Goal: Communication & Community: Answer question/provide support

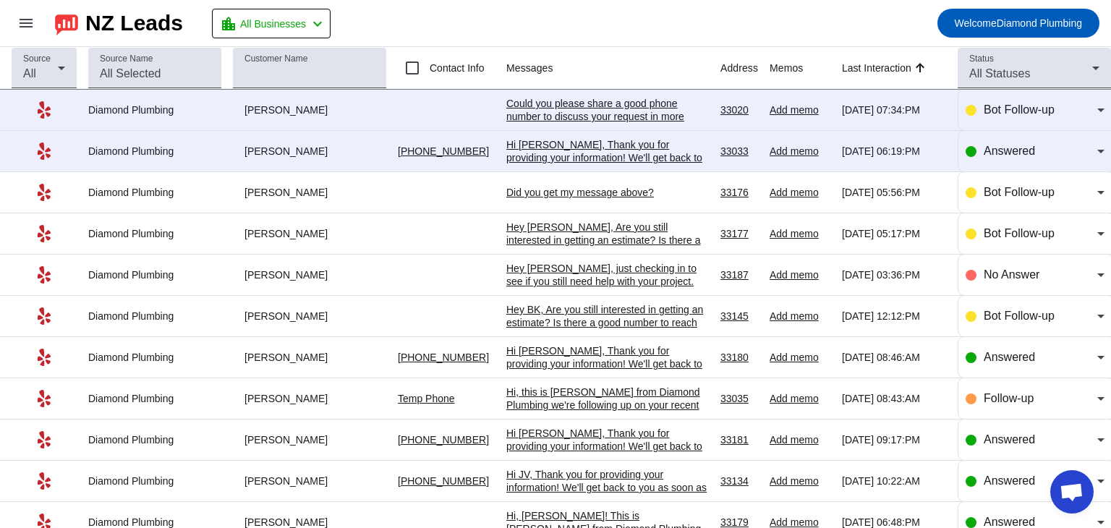
click at [572, 150] on div "Hi [PERSON_NAME], Thank you for providing your information! We'll get back to y…" at bounding box center [607, 157] width 203 height 39
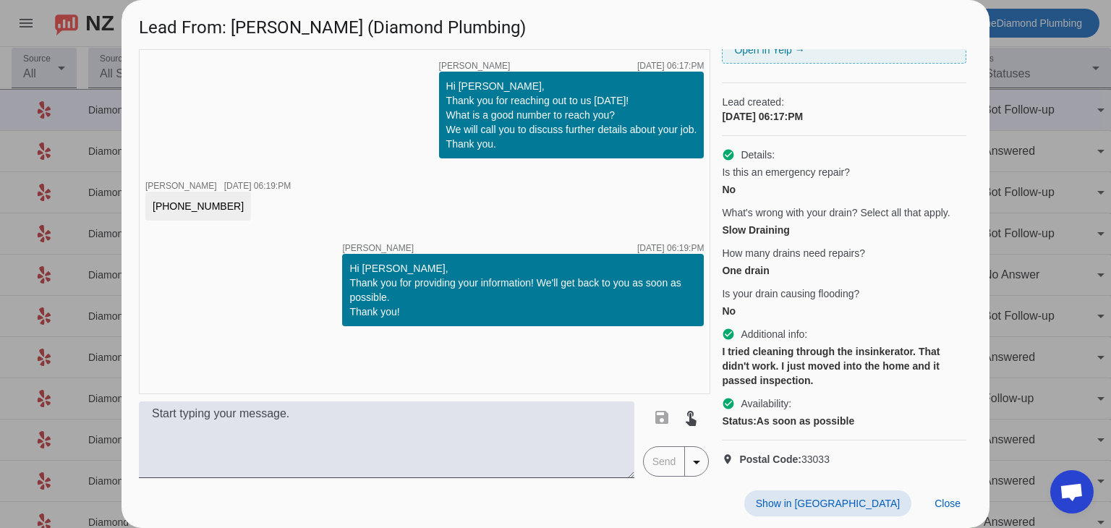
scroll to position [179, 0]
drag, startPoint x: 216, startPoint y: 203, endPoint x: 151, endPoint y: 210, distance: 65.4
click at [151, 210] on div "[PHONE_NUMBER]" at bounding box center [198, 206] width 106 height 29
copy div "[PHONE_NUMBER]"
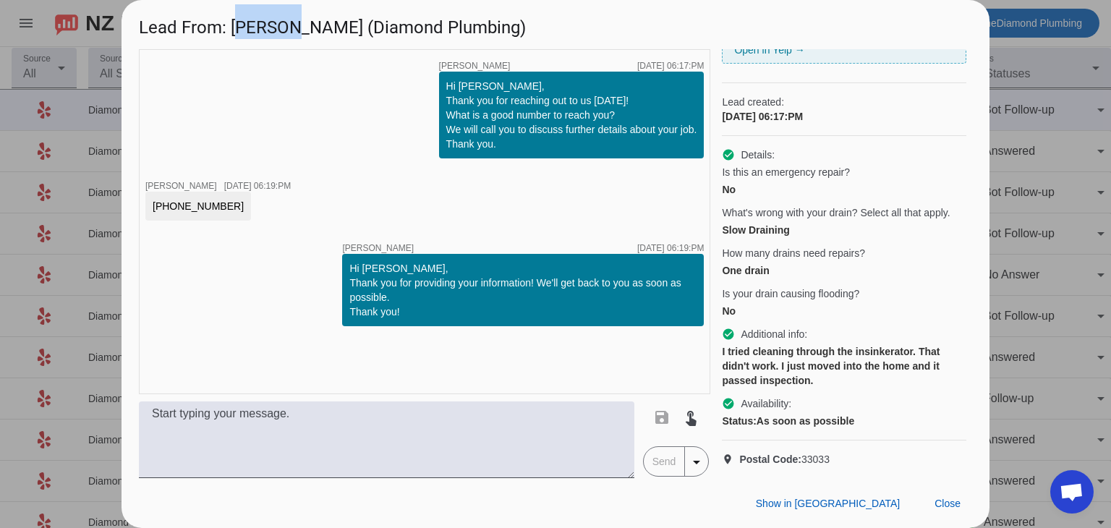
drag, startPoint x: 236, startPoint y: 27, endPoint x: 284, endPoint y: 31, distance: 47.9
click at [284, 31] on h1 "Lead From: [PERSON_NAME] (Diamond Plumbing)" at bounding box center [556, 24] width 868 height 48
copy h1 "[PERSON_NAME]"
click at [877, 83] on div "Lead created: [DATE] 06:17:PM" at bounding box center [844, 109] width 244 height 53
click at [943, 501] on span "Close" at bounding box center [948, 504] width 26 height 12
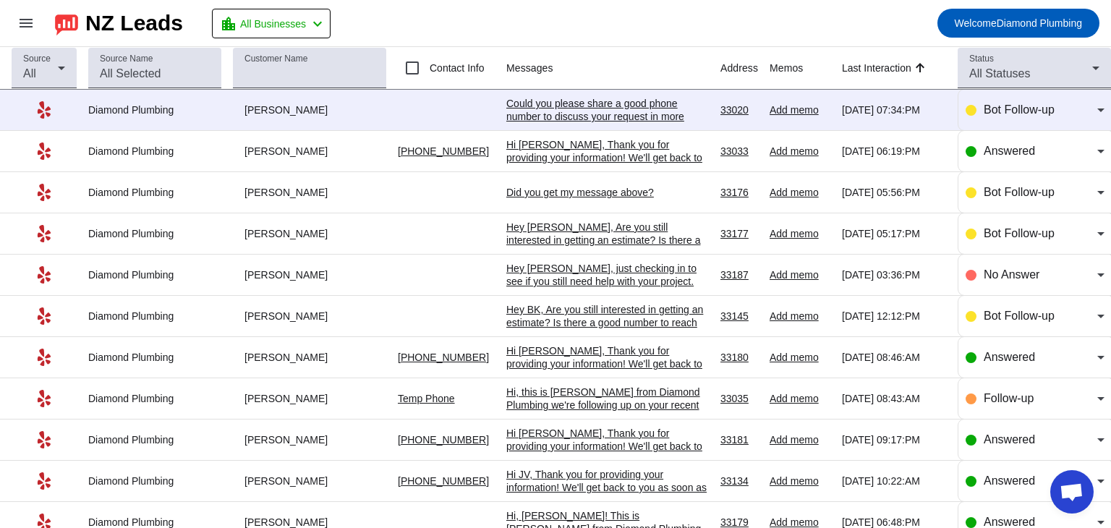
click at [587, 115] on div "Could you please share a good phone number to discuss your request in more deta…" at bounding box center [607, 116] width 203 height 39
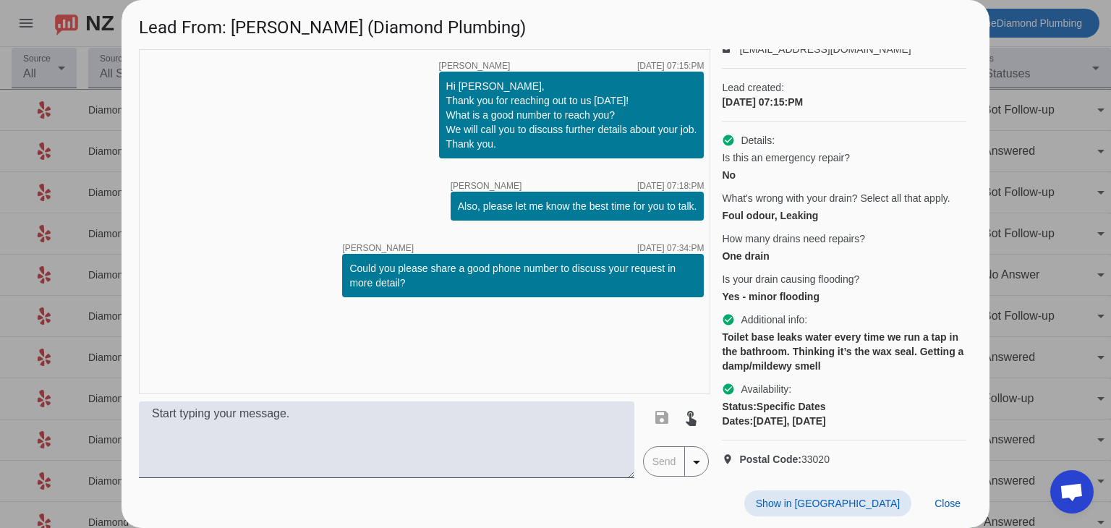
scroll to position [116, 0]
click at [593, 345] on div "timer close [PERSON_NAME] [DATE] 07:15:PM Hi [PERSON_NAME], Thank you for reach…" at bounding box center [424, 221] width 571 height 345
click at [943, 511] on span at bounding box center [947, 503] width 49 height 26
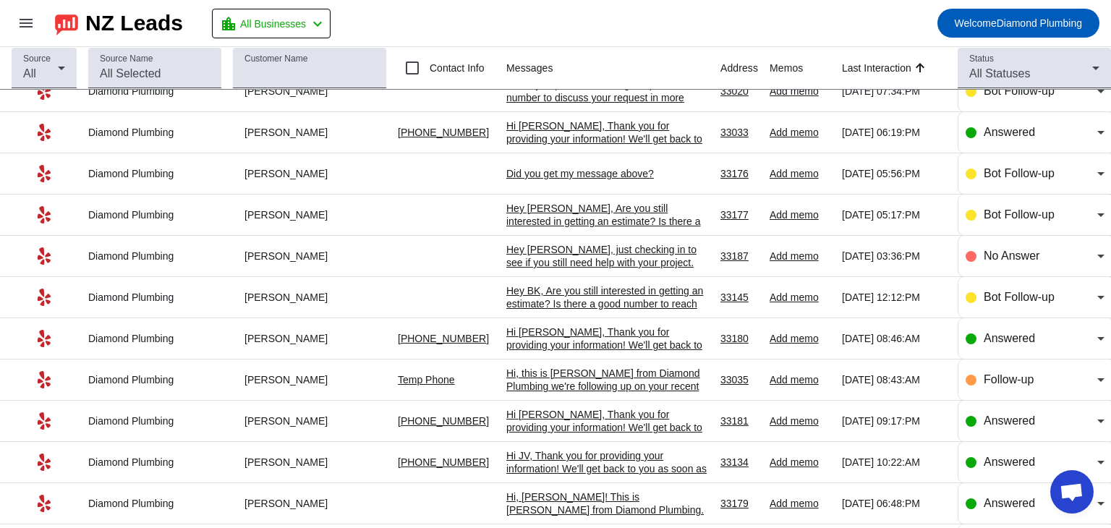
scroll to position [0, 0]
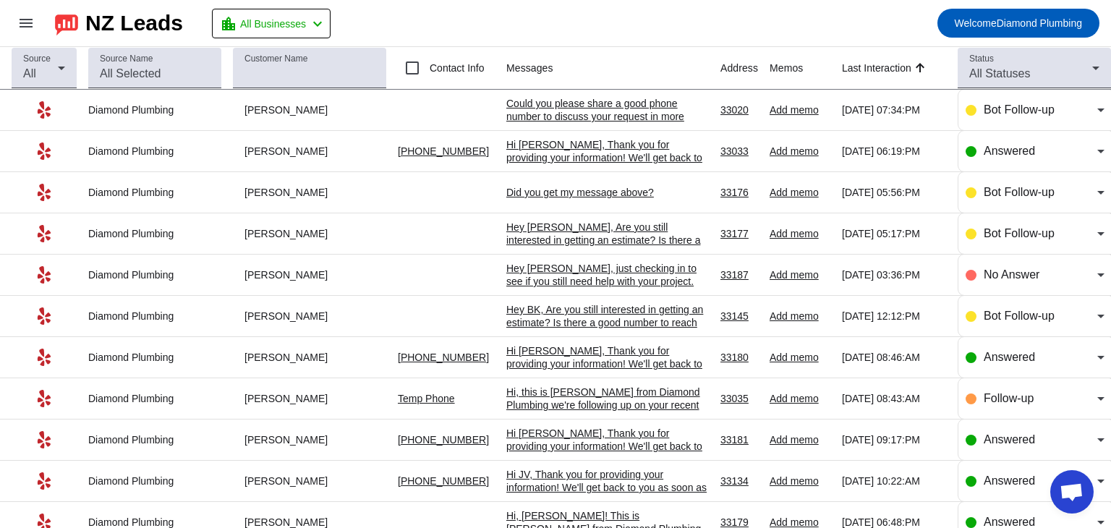
click at [571, 193] on div "Did you get my message above?​" at bounding box center [607, 192] width 203 height 13
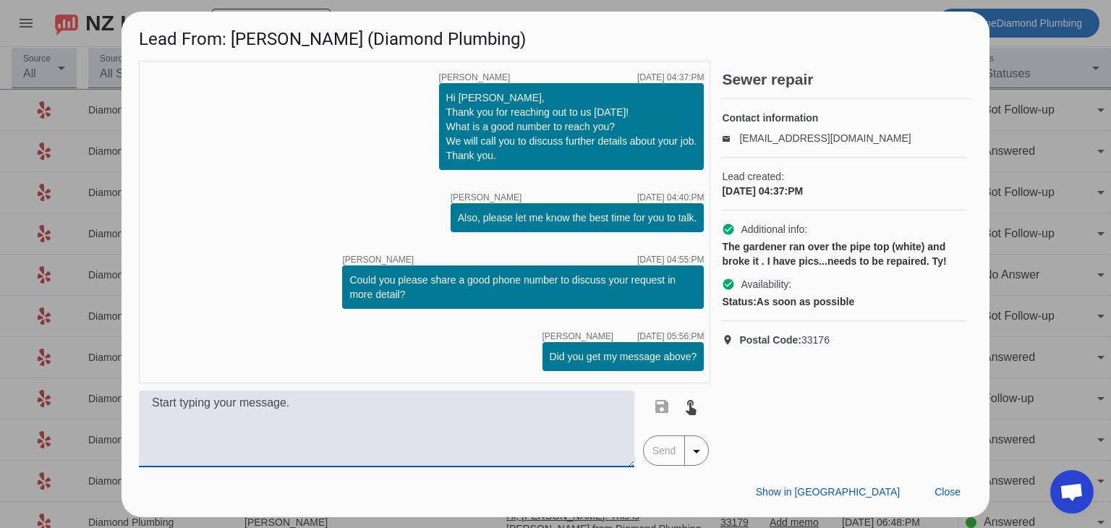
click at [430, 398] on textarea at bounding box center [387, 429] width 496 height 77
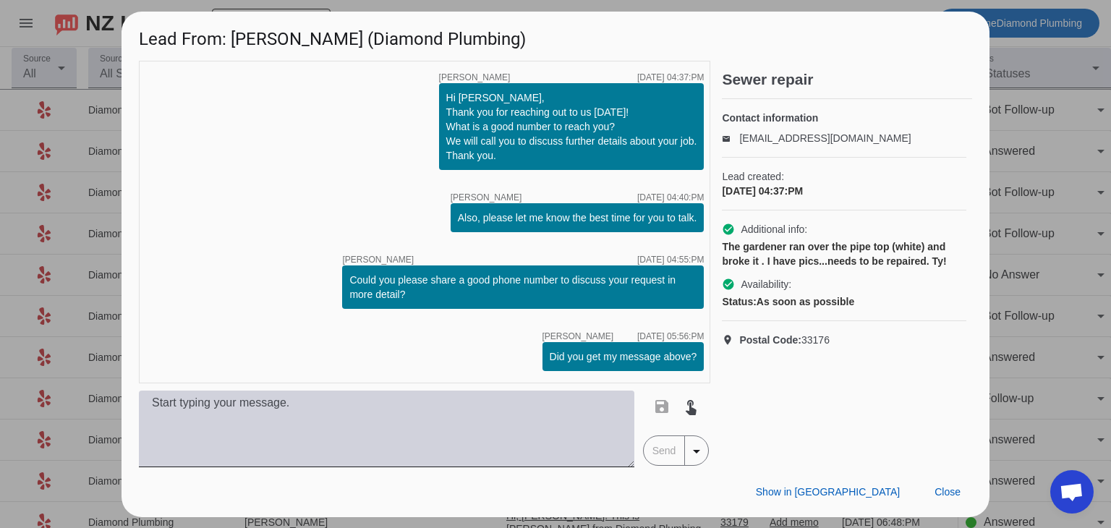
click at [188, 404] on textarea at bounding box center [387, 429] width 496 height 77
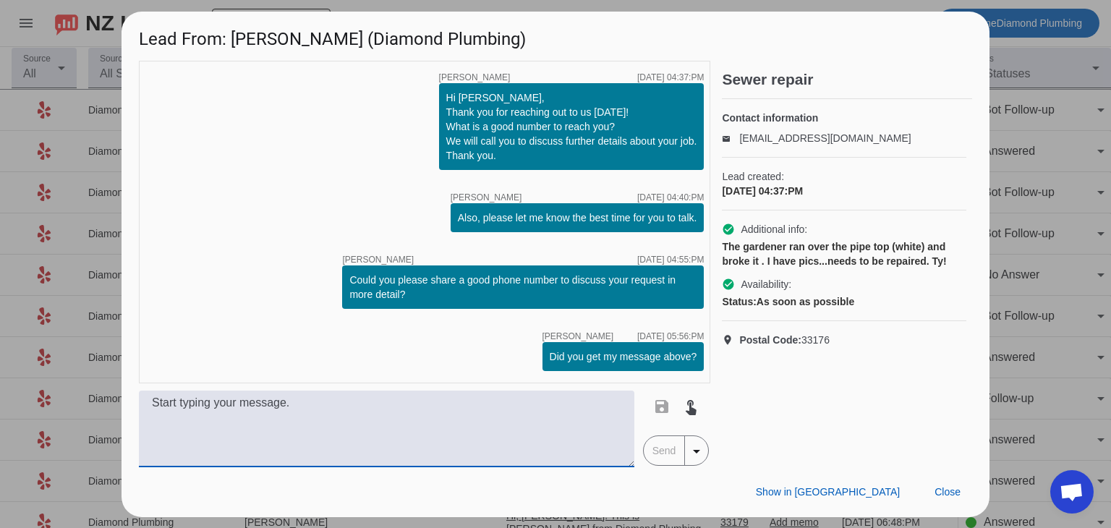
paste textarea "Hi, this is [PERSON_NAME] from Diamond Plumbing. We’re following up on your rec…"
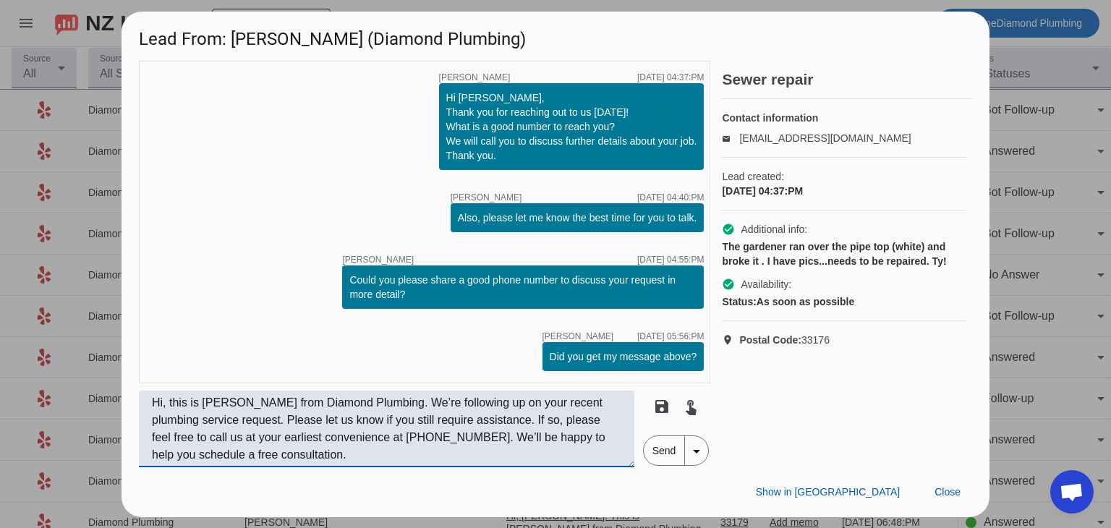
click at [165, 404] on textarea "Hi, this is [PERSON_NAME] from Diamond Plumbing. We’re following up on your rec…" at bounding box center [387, 429] width 496 height 77
type textarea "Hi, [PERSON_NAME]! This is [PERSON_NAME] from Diamond Plumbing. We’re following…"
click at [652, 454] on span "Send" at bounding box center [664, 450] width 41 height 29
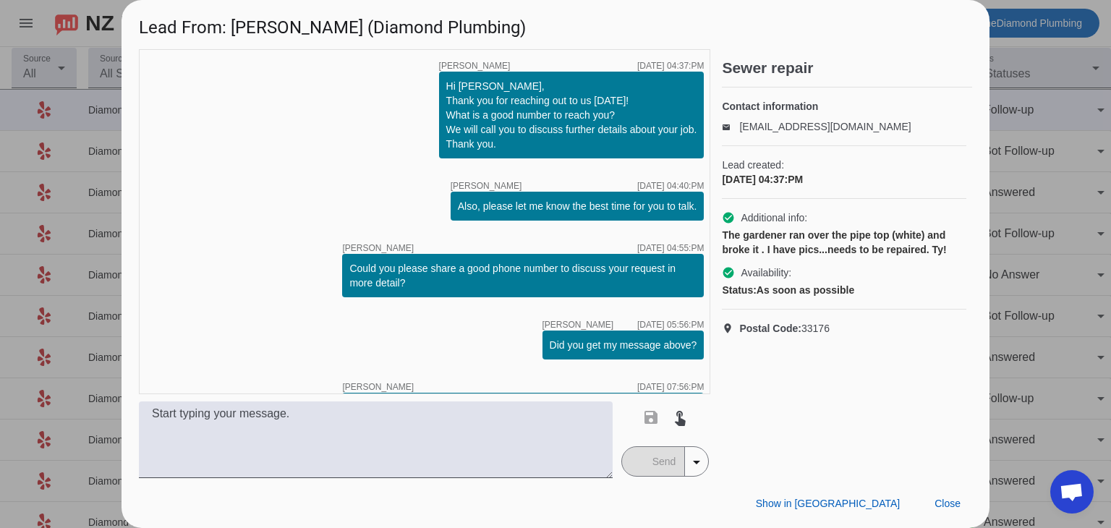
scroll to position [98, 0]
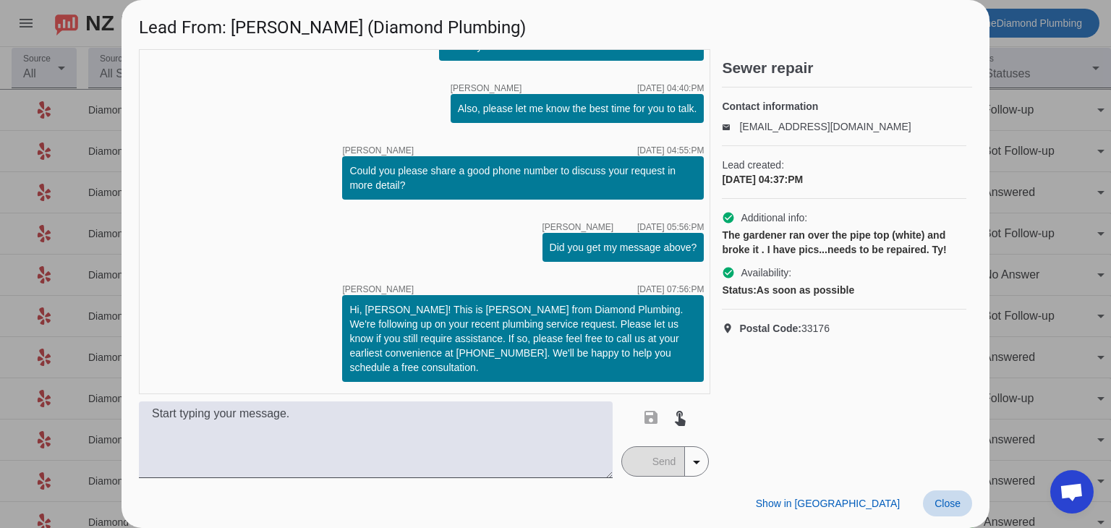
click at [946, 511] on span at bounding box center [947, 503] width 49 height 26
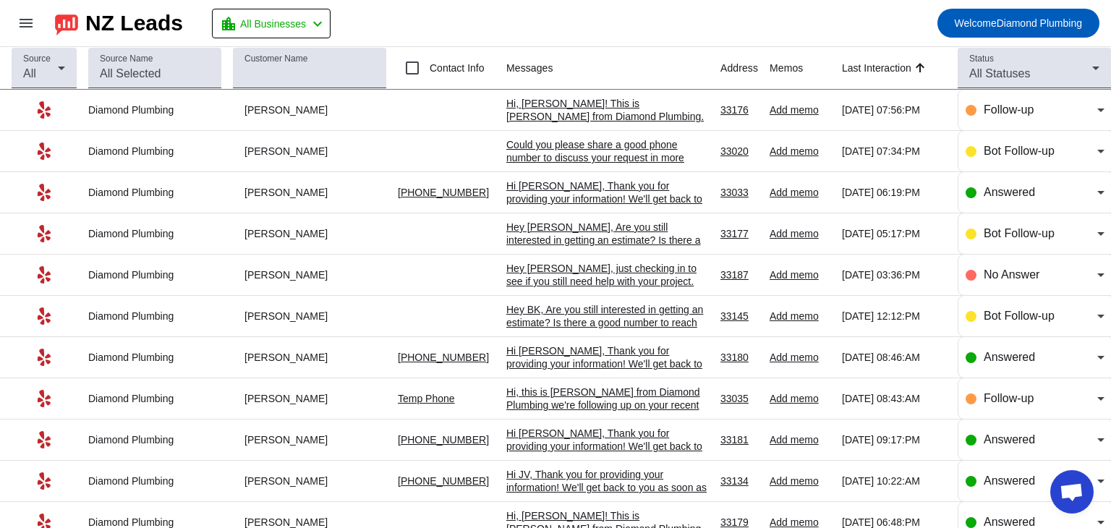
click at [580, 155] on div "Could you please share a good phone number to discuss your request in more deta…" at bounding box center [607, 157] width 203 height 39
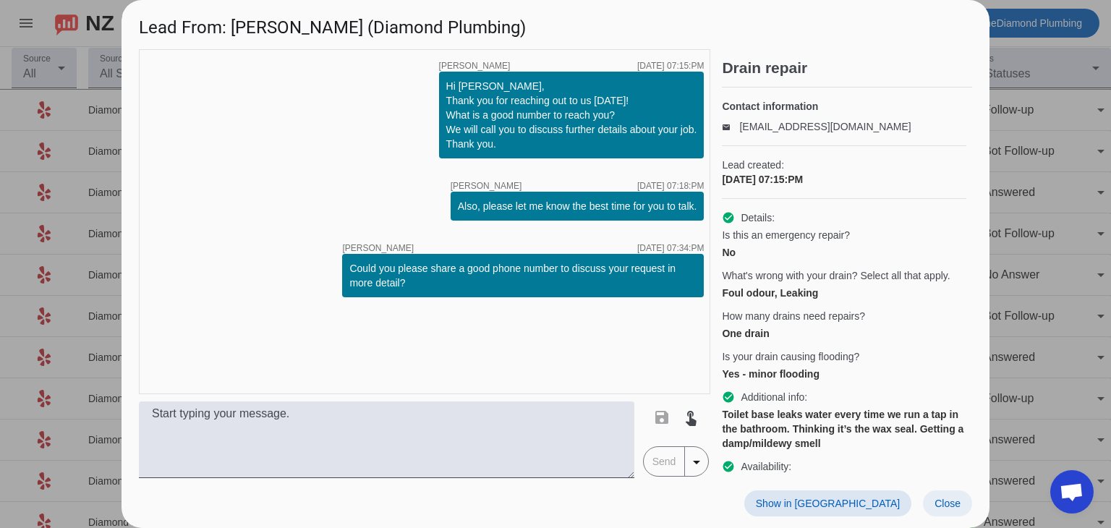
click at [937, 506] on span "Close" at bounding box center [948, 504] width 26 height 12
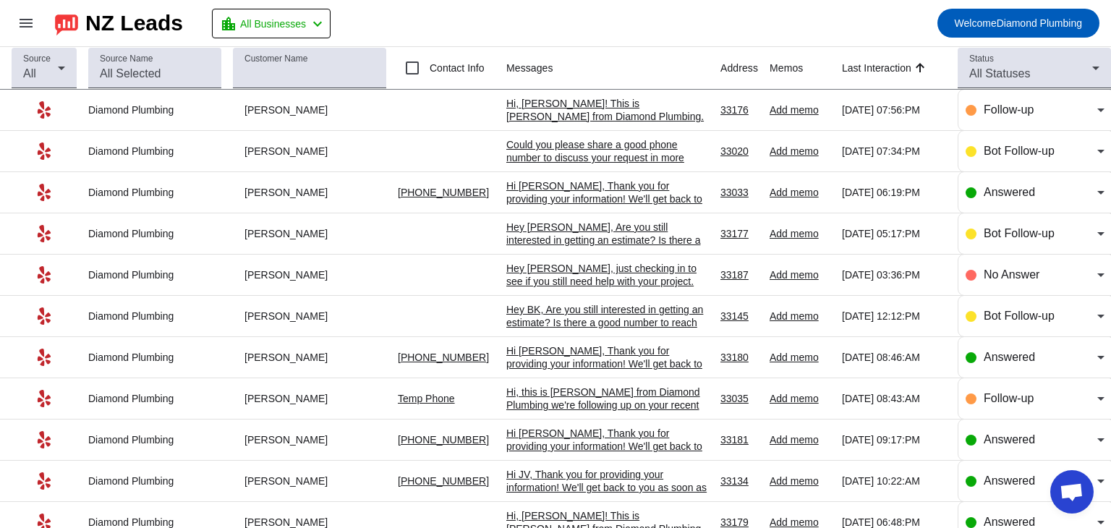
click at [584, 234] on div "Hey [PERSON_NAME], Are you still interested in getting an estimate? Is there a …" at bounding box center [607, 240] width 203 height 39
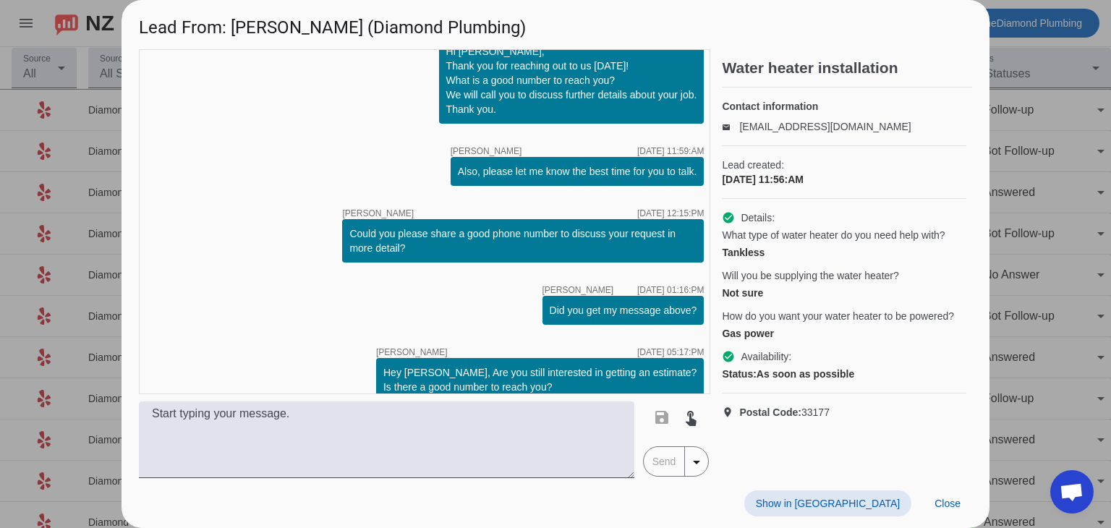
scroll to position [69, 0]
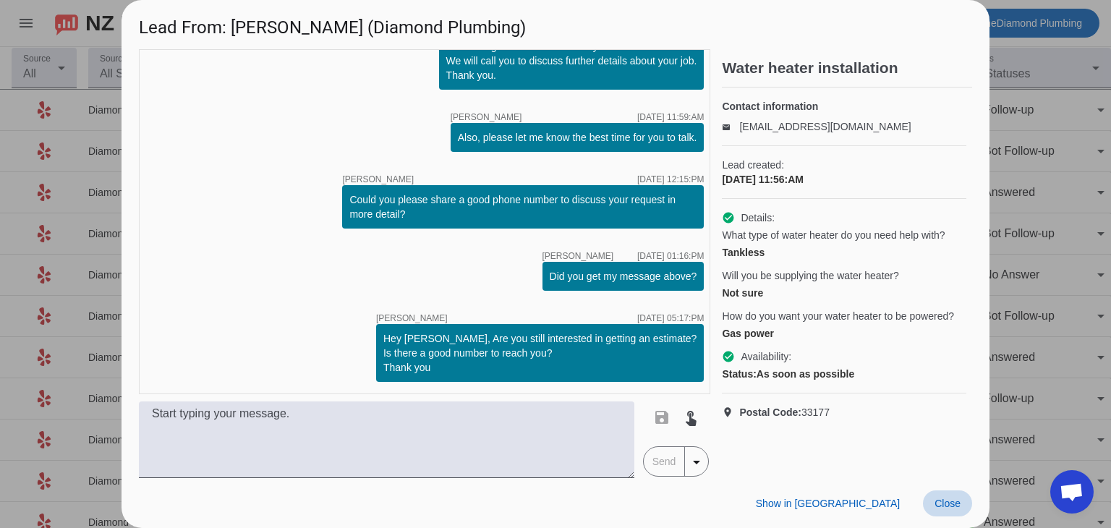
click at [953, 498] on span "Close" at bounding box center [948, 504] width 26 height 12
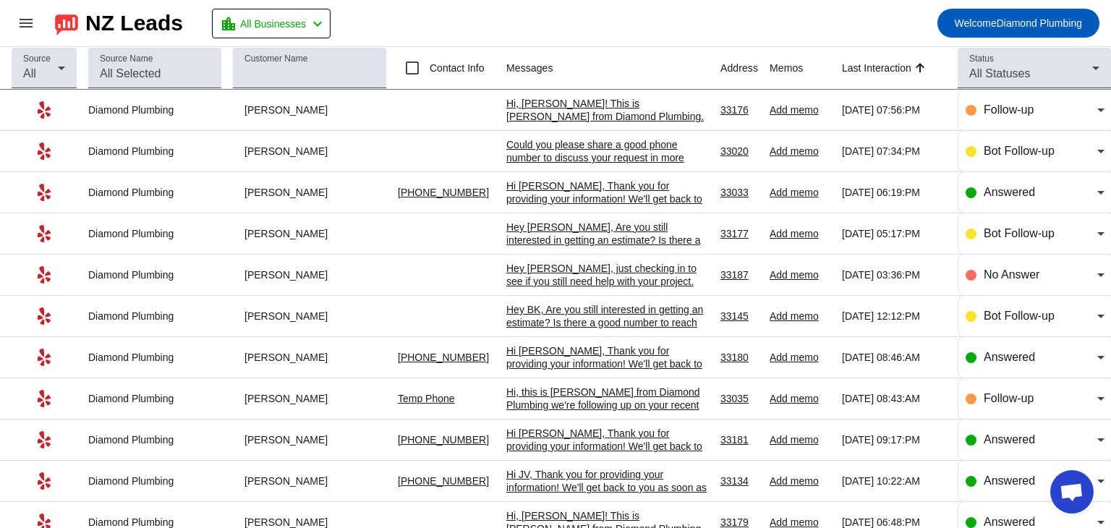
click at [587, 276] on div "Hey [PERSON_NAME], just checking in to see if you still need help with your pro…" at bounding box center [607, 294] width 203 height 65
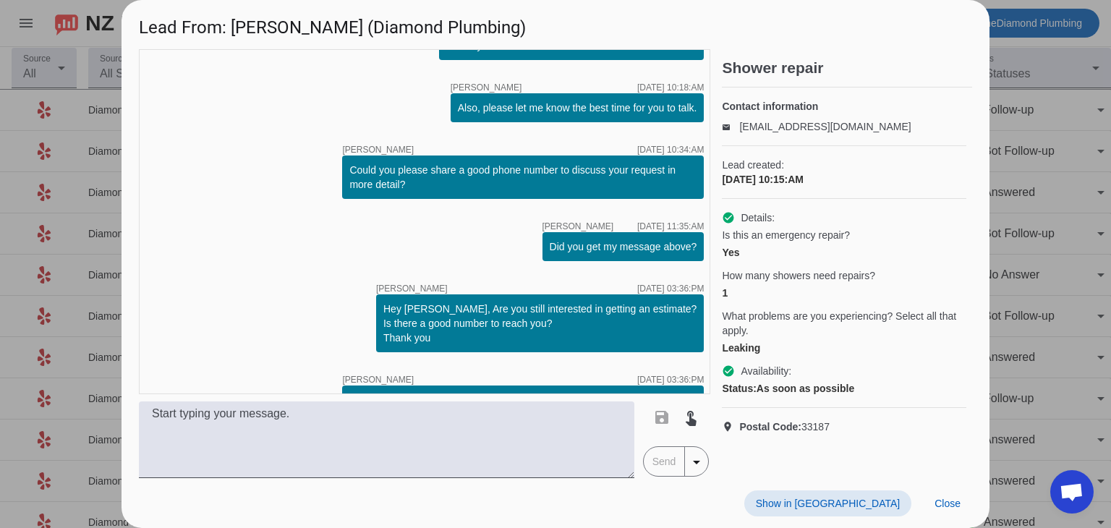
scroll to position [159, 0]
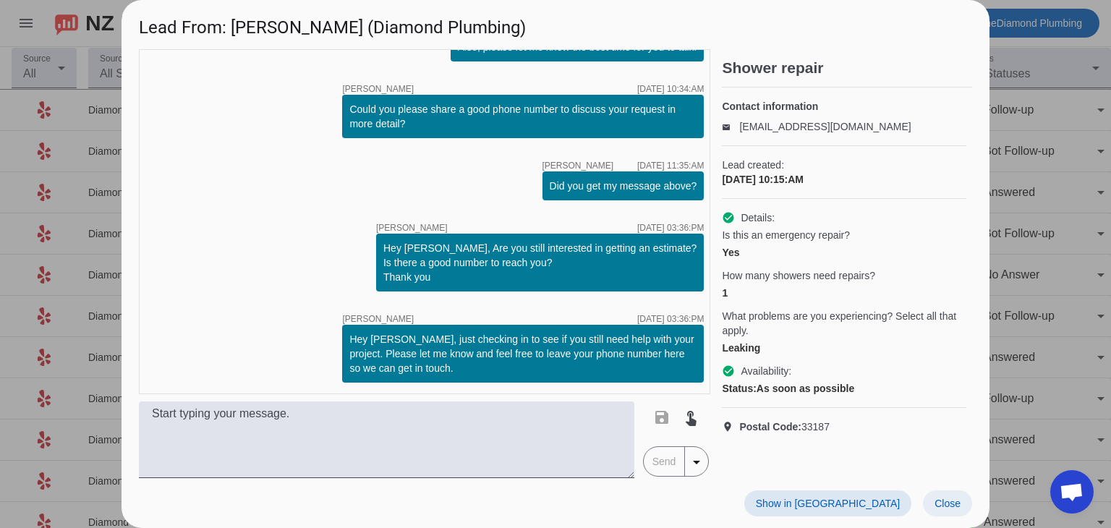
click at [953, 507] on span "Close" at bounding box center [948, 504] width 26 height 12
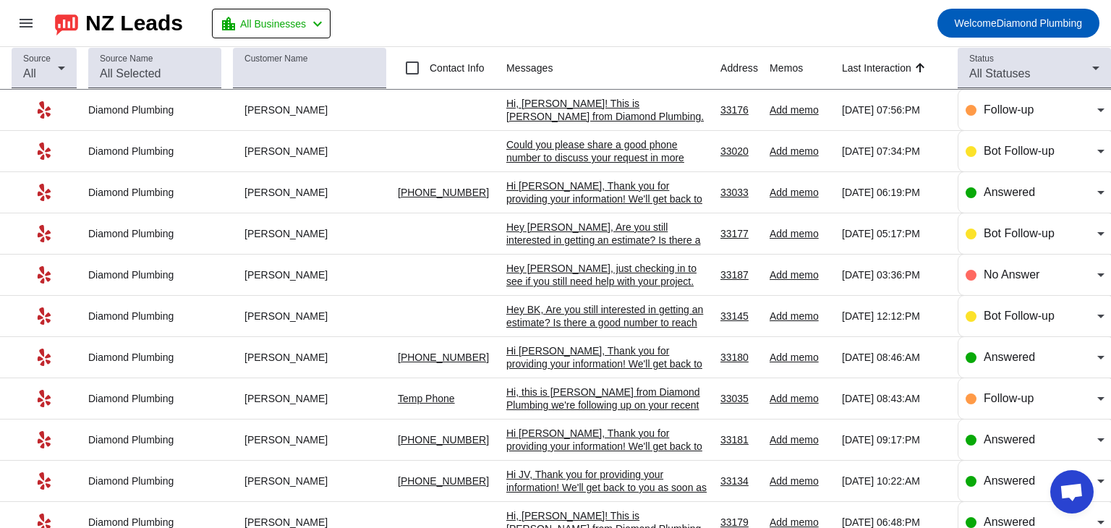
click at [749, 12] on mat-toolbar-row "menu NZ Leads location_city All Businesses chevron_left Welcome Diamond Plumbing" at bounding box center [555, 23] width 1111 height 46
click at [707, 1] on mat-toolbar-row "menu NZ Leads location_city All Businesses chevron_left Welcome Diamond Plumbing" at bounding box center [555, 23] width 1111 height 46
